Goal: Task Accomplishment & Management: Complete application form

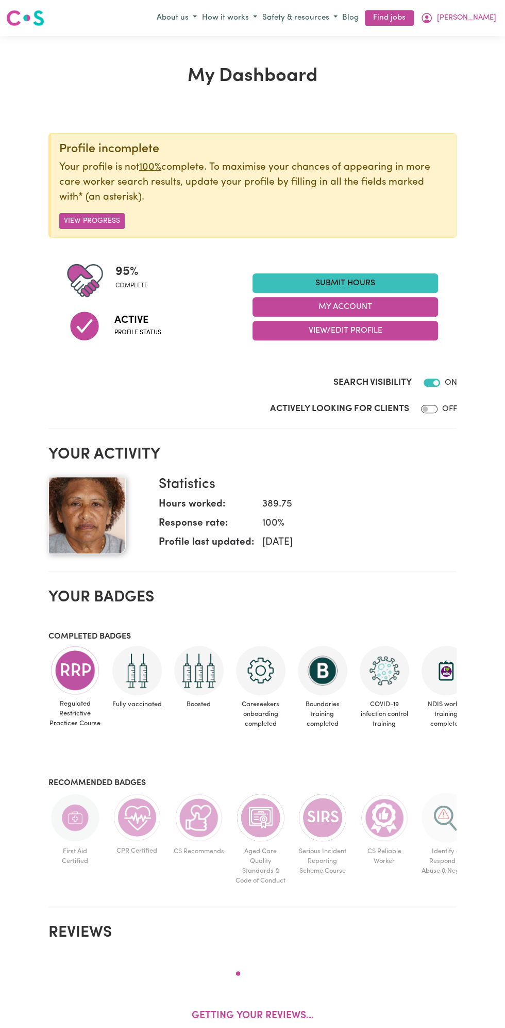
click at [355, 282] on link "Submit Hours" at bounding box center [346, 283] width 186 height 20
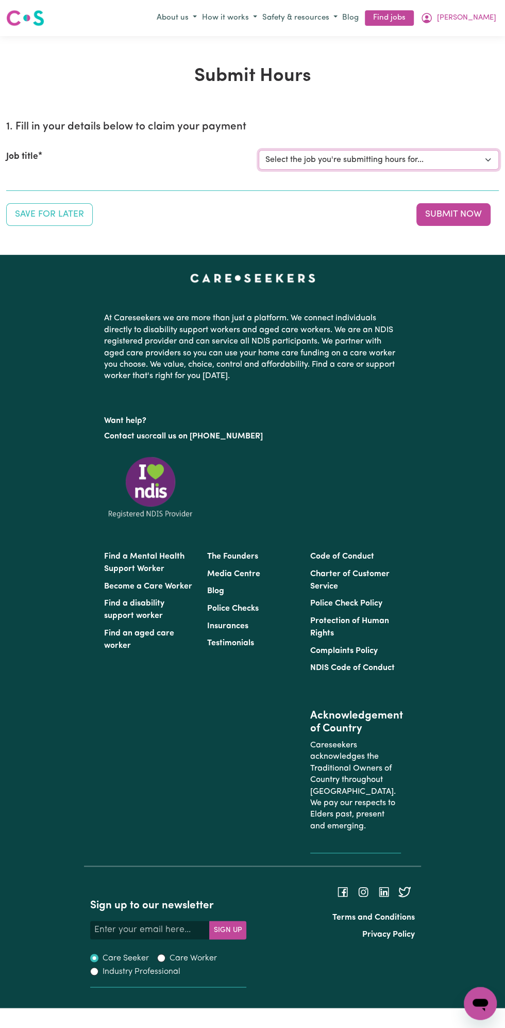
click at [341, 163] on select "Select the job you're submitting hours for... [Vartouhie ([PERSON_NAME]) [PERSO…" at bounding box center [379, 160] width 240 height 20
select select "13810"
click at [259, 150] on select "Select the job you're submitting hours for... [Vartouhie ([PERSON_NAME]) [PERSO…" at bounding box center [379, 160] width 240 height 20
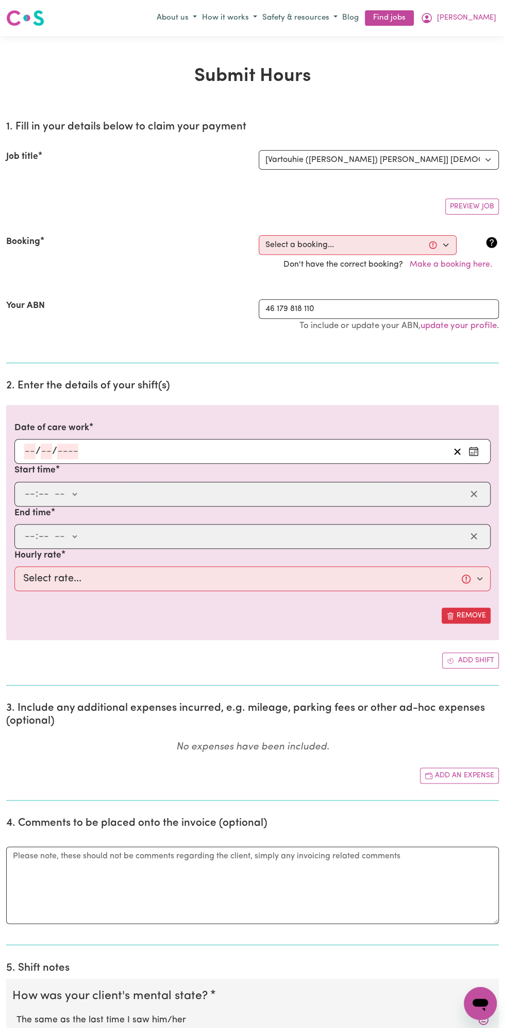
click at [68, 446] on input "number" at bounding box center [67, 450] width 21 height 15
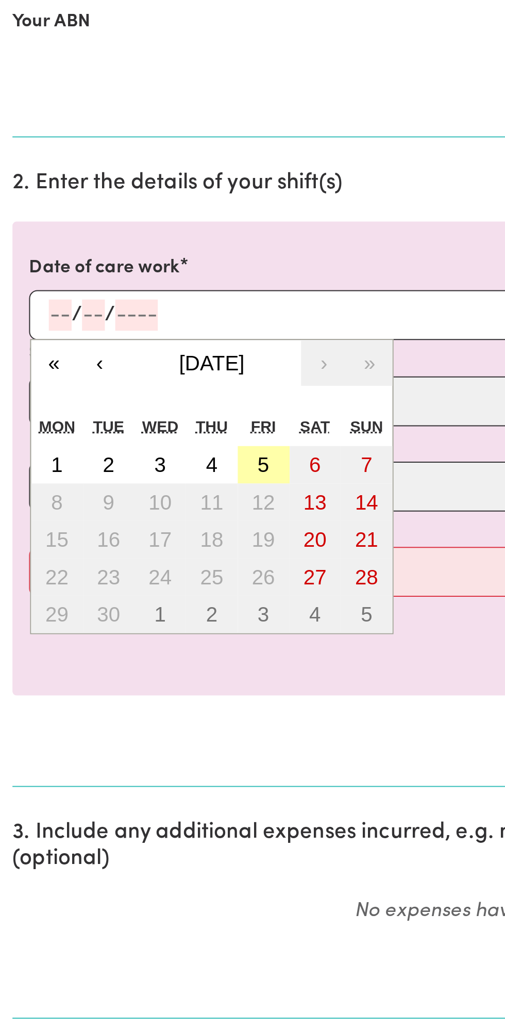
click at [135, 531] on button "5" at bounding box center [131, 525] width 26 height 19
type input "[DATE]"
type input "5"
type input "9"
type input "2025"
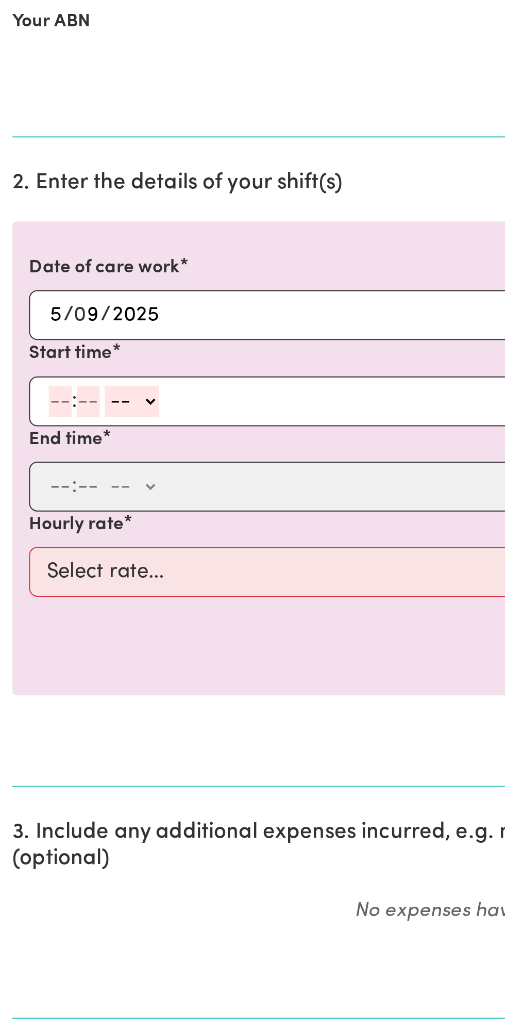
click at [28, 494] on input "number" at bounding box center [29, 493] width 11 height 15
type input "12"
type input "0"
click at [78, 493] on select "-- am pm" at bounding box center [67, 493] width 27 height 15
select select "pm"
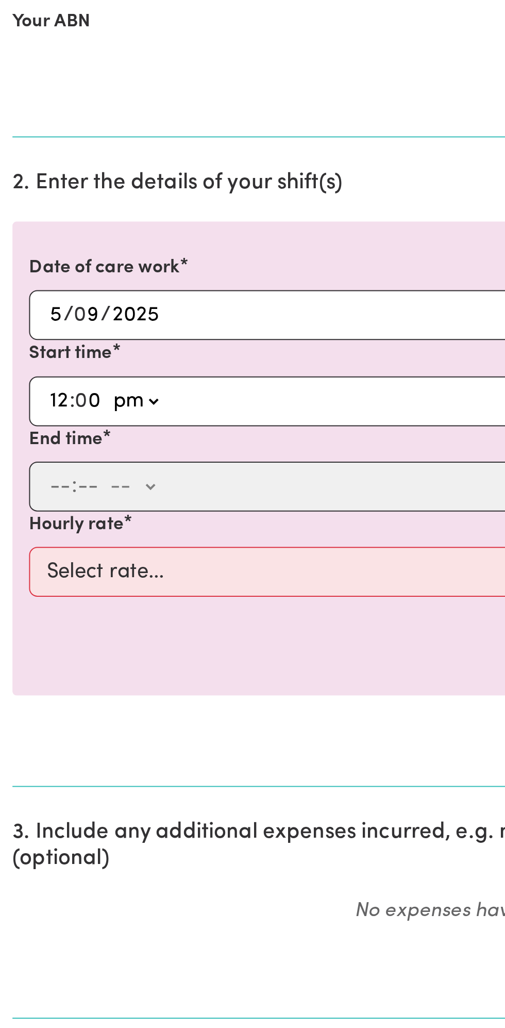
click at [54, 486] on select "-- am pm" at bounding box center [67, 493] width 27 height 15
type input "12:00"
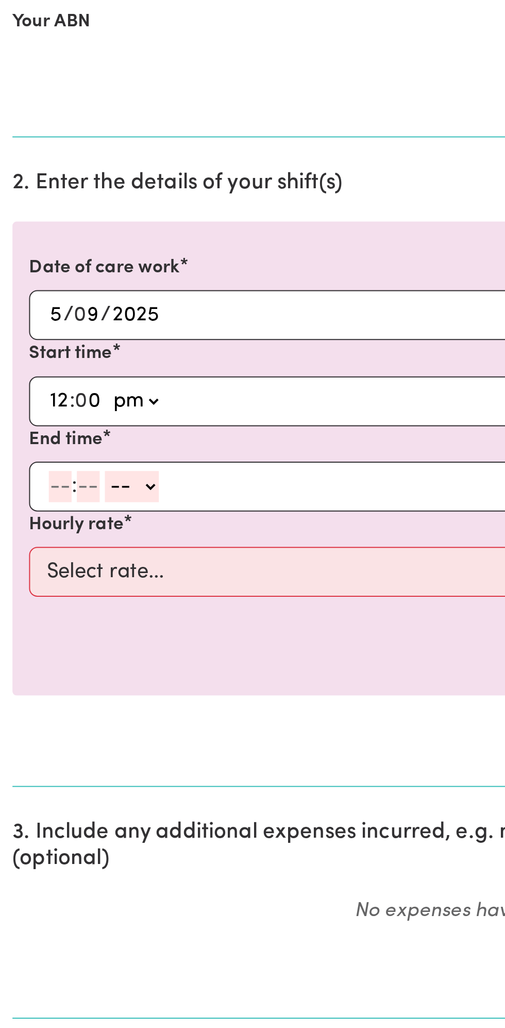
click at [25, 537] on input "number" at bounding box center [29, 536] width 11 height 15
type input "1"
click at [40, 532] on input "number" at bounding box center [39, 536] width 11 height 15
type input "0"
click at [84, 532] on div "1 : 0 0 -- am pm" at bounding box center [244, 536] width 443 height 15
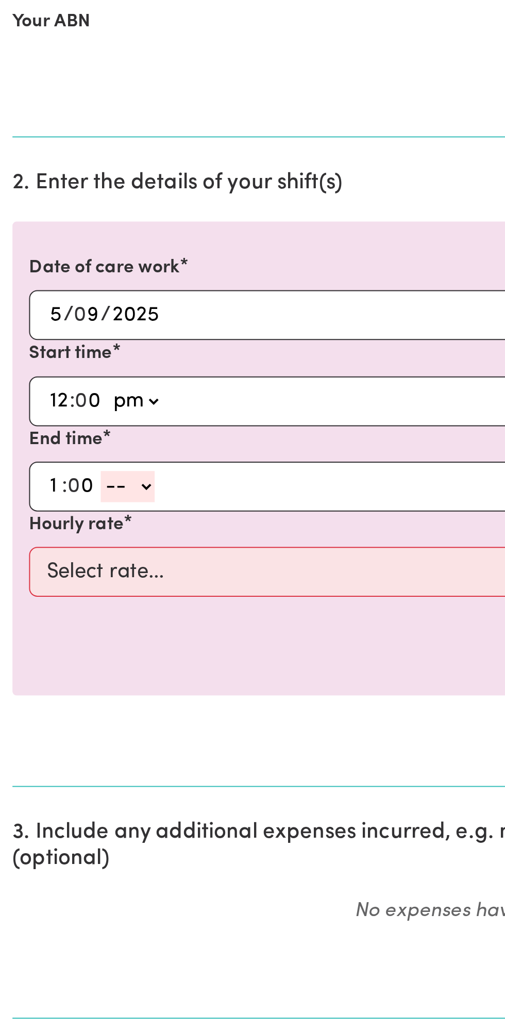
click at [73, 538] on select "-- am pm" at bounding box center [63, 536] width 27 height 15
select select "pm"
click at [50, 529] on select "-- am pm" at bounding box center [63, 536] width 27 height 15
type input "13:00"
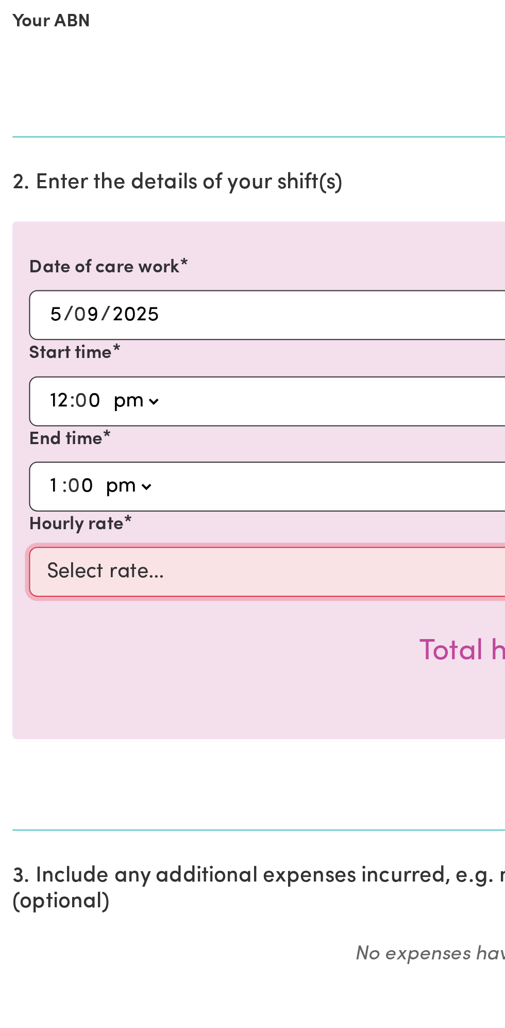
click at [124, 578] on select "Select rate... $49.00 (Weekday) $60.00 ([DATE])" at bounding box center [252, 578] width 476 height 25
select select "49-Weekday"
click at [14, 566] on select "Select rate... $49.00 (Weekday) $60.00 ([DATE])" at bounding box center [252, 578] width 476 height 25
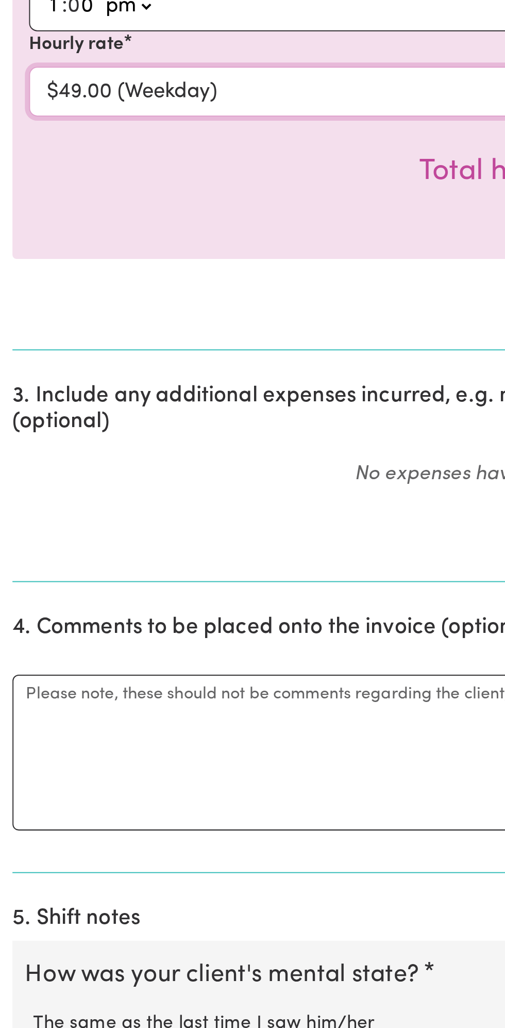
scroll to position [17, 0]
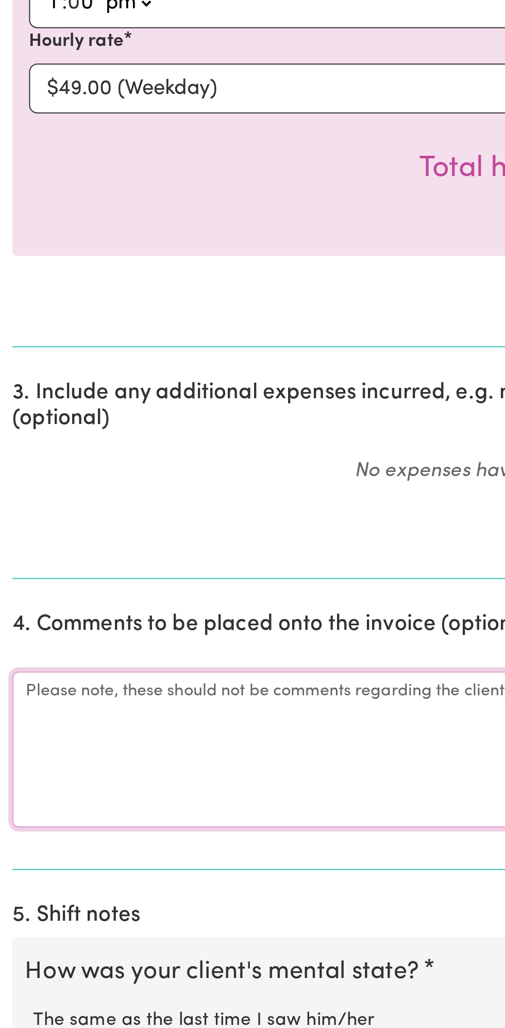
click at [57, 892] on textarea "Comments" at bounding box center [252, 889] width 493 height 77
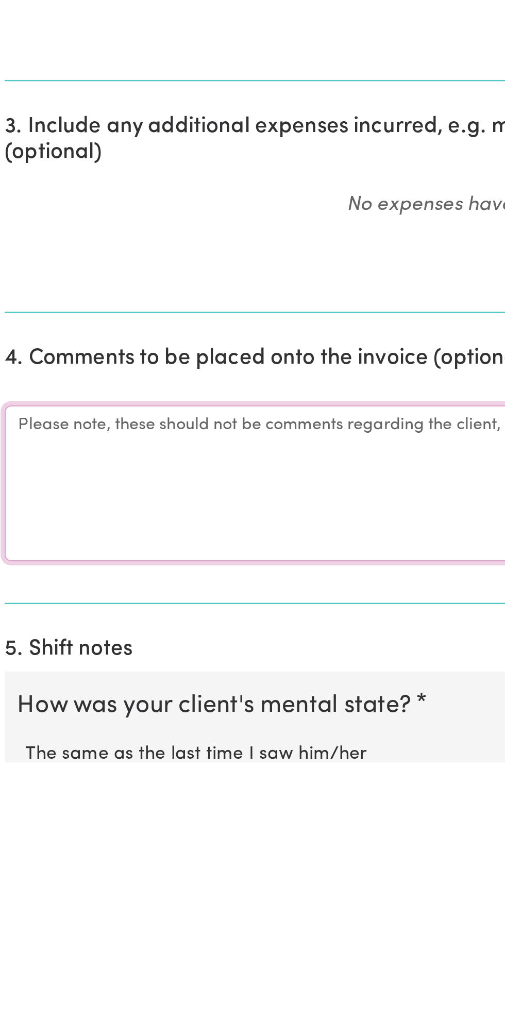
scroll to position [27, 0]
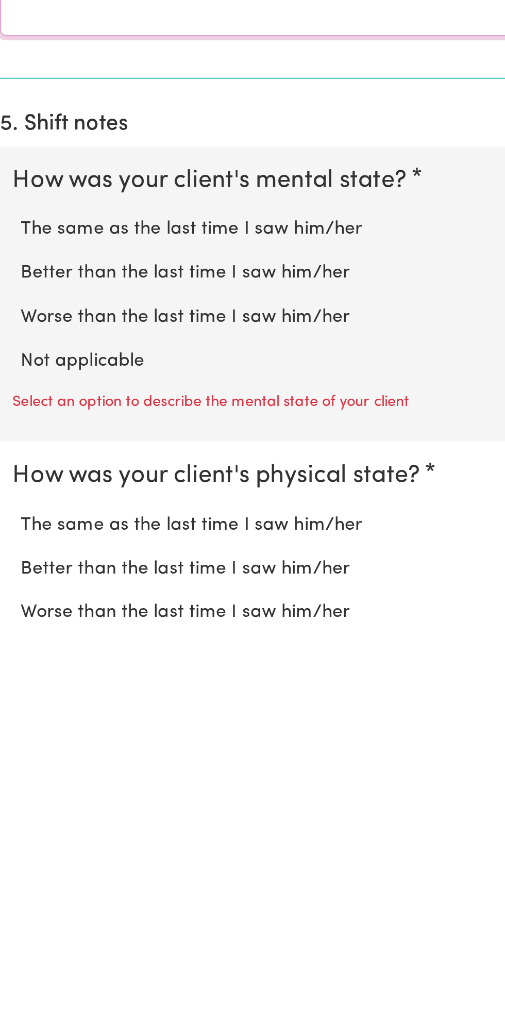
type textarea "All good"
click at [76, 891] on label "Not applicable" at bounding box center [253, 897] width 472 height 13
click at [17, 891] on input "Not applicable" at bounding box center [16, 891] width 1 height 1
radio input "true"
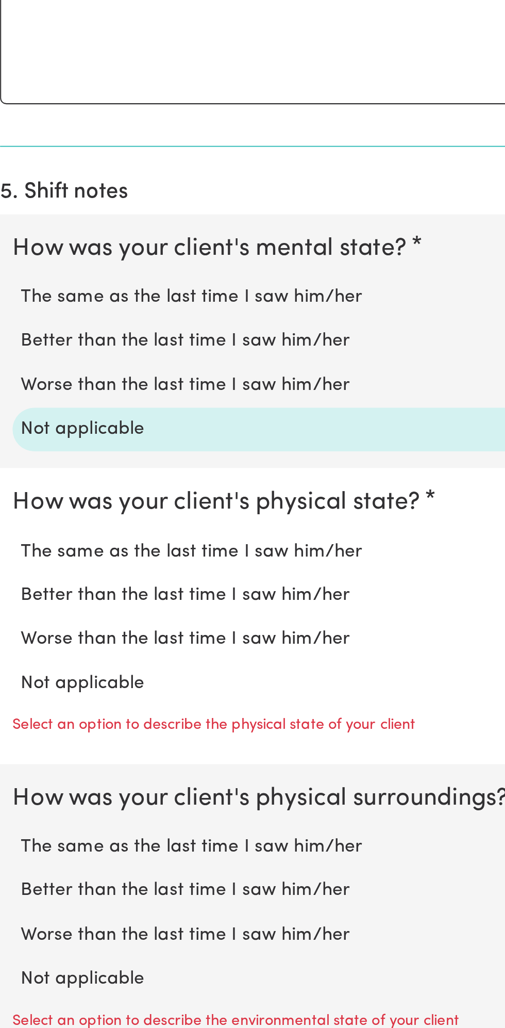
scroll to position [386, 0]
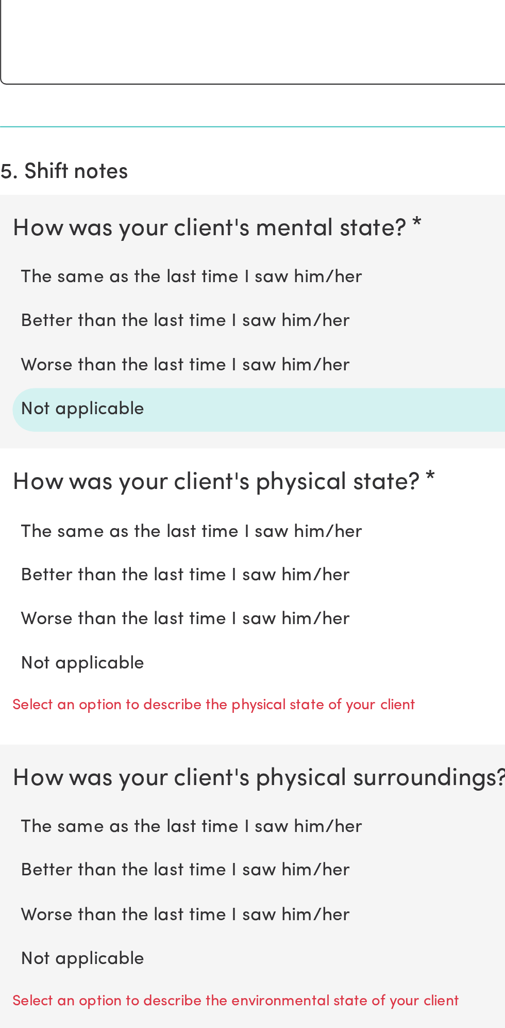
click at [63, 842] on label "Not applicable" at bounding box center [253, 846] width 472 height 13
click at [17, 840] on input "Not applicable" at bounding box center [16, 839] width 1 height 1
radio input "true"
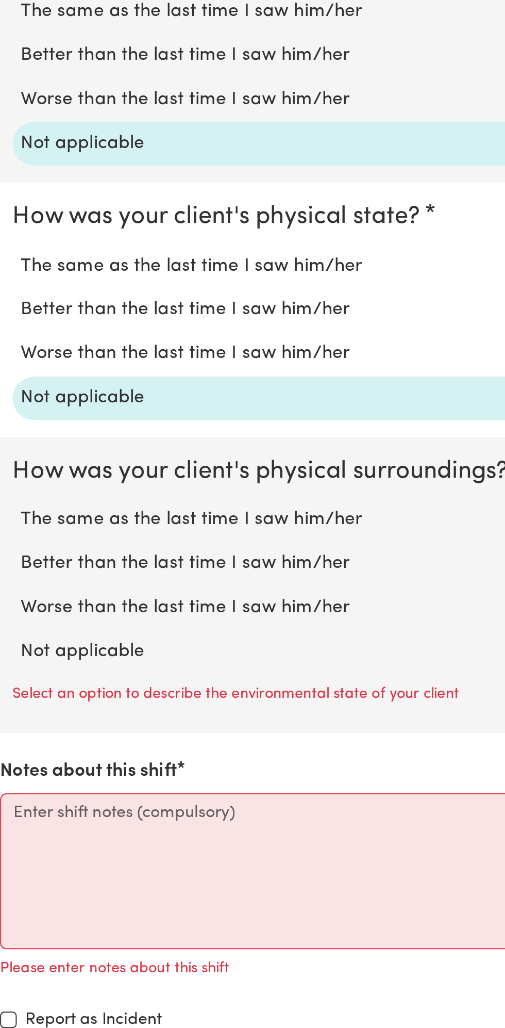
scroll to position [525, 0]
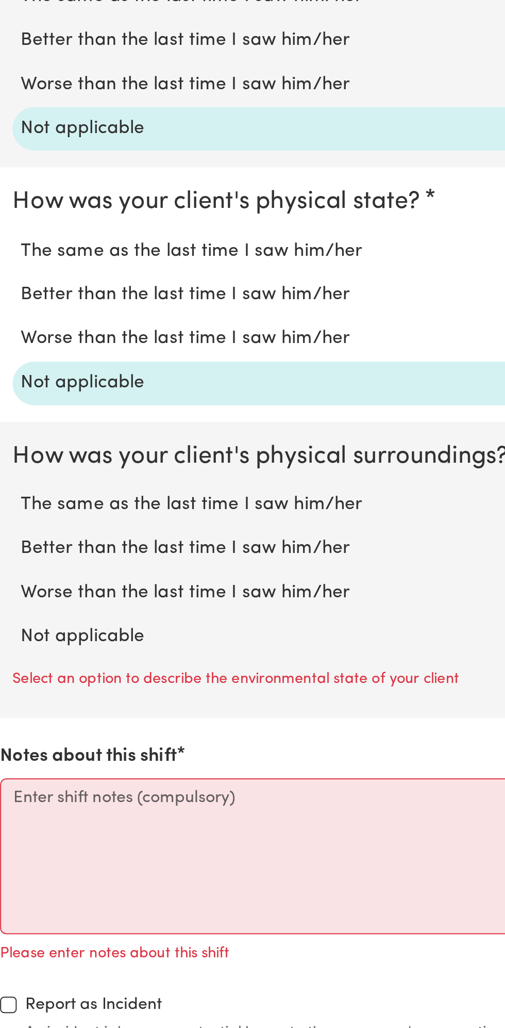
click at [72, 827] on label "Not applicable" at bounding box center [253, 833] width 472 height 13
click at [17, 826] on input "Not applicable" at bounding box center [16, 826] width 1 height 1
radio input "true"
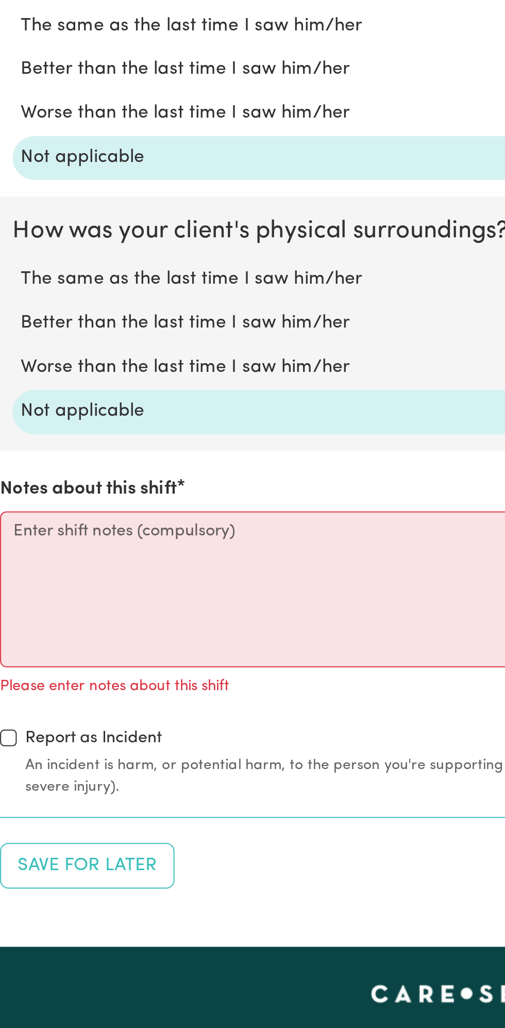
scroll to position [638, 0]
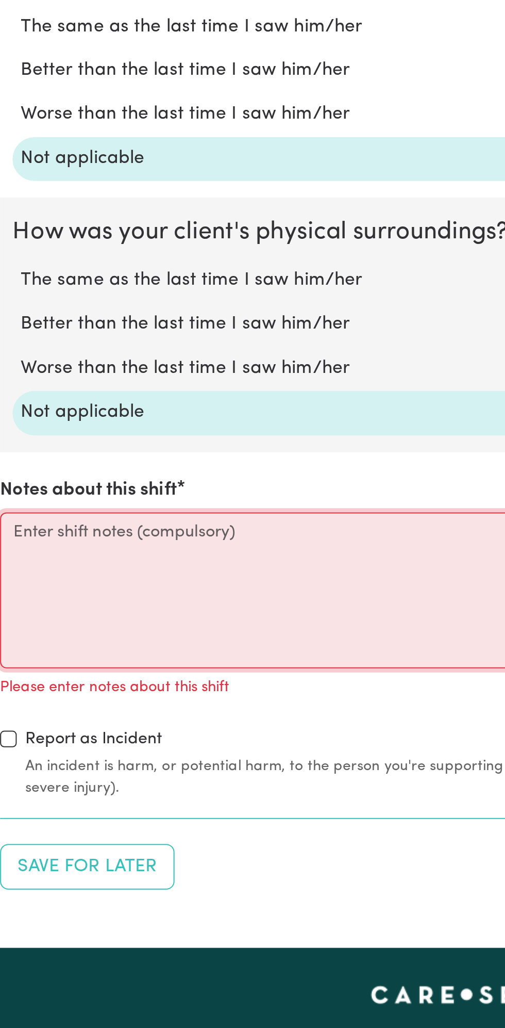
click at [67, 799] on textarea "Notes about this shift" at bounding box center [252, 808] width 493 height 77
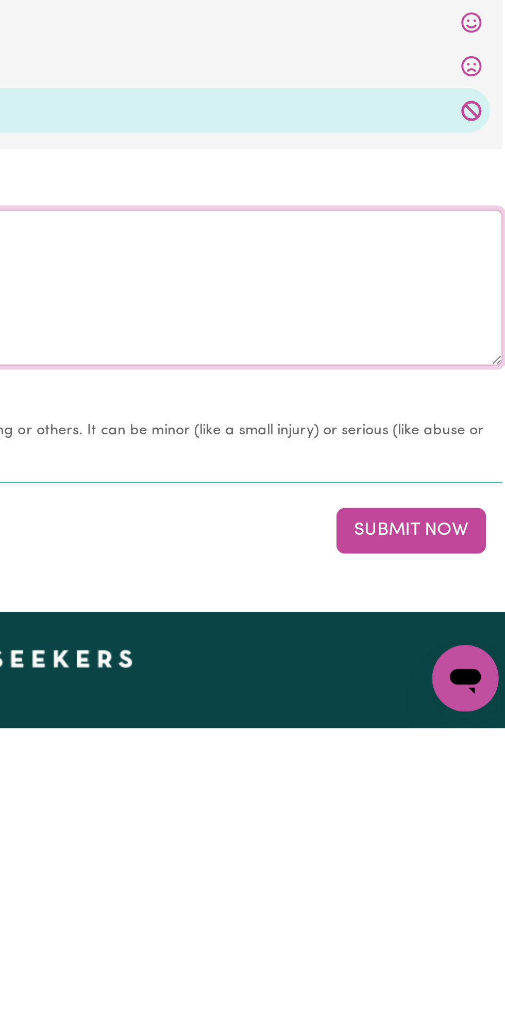
type textarea "All good nothing changes"
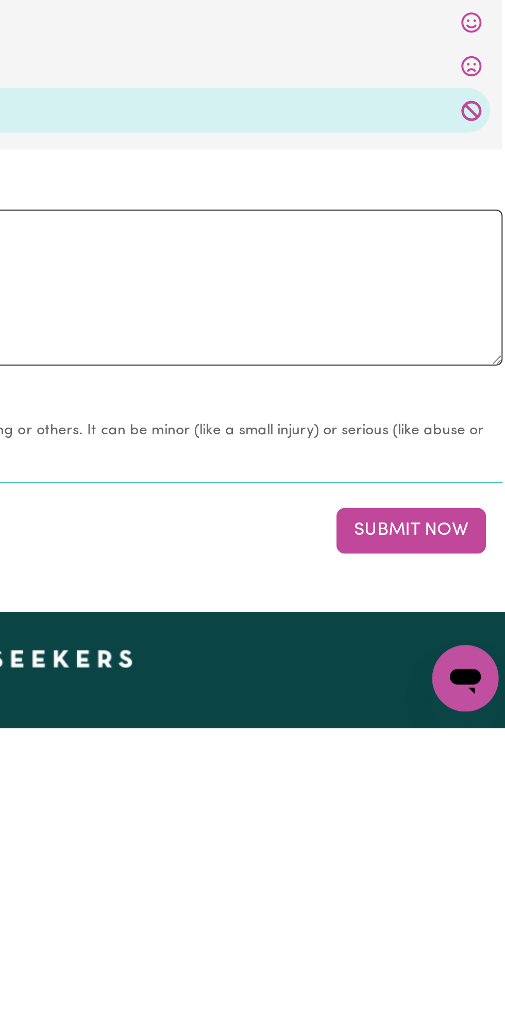
click at [457, 931] on button "Submit Now" at bounding box center [454, 929] width 74 height 23
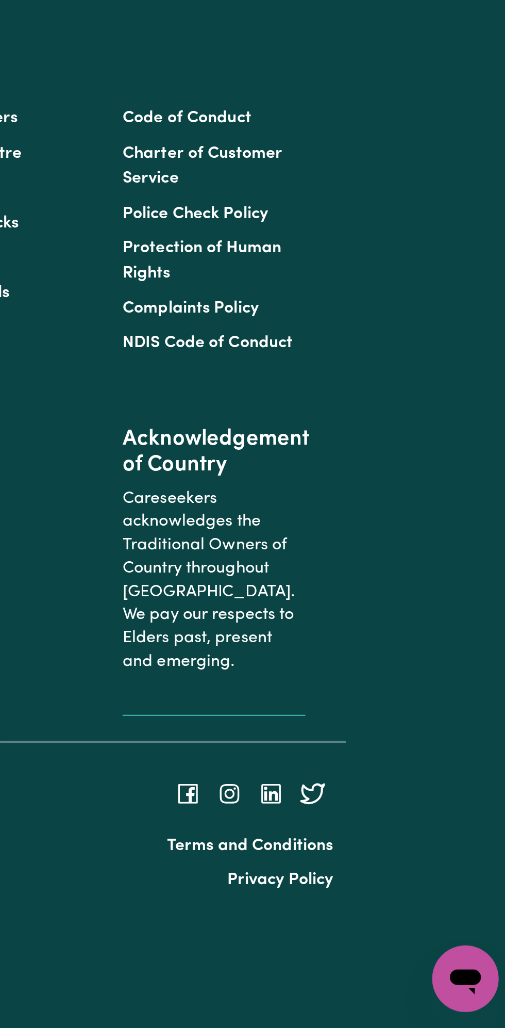
scroll to position [47, 0]
